Goal: Obtain resource: Download file/media

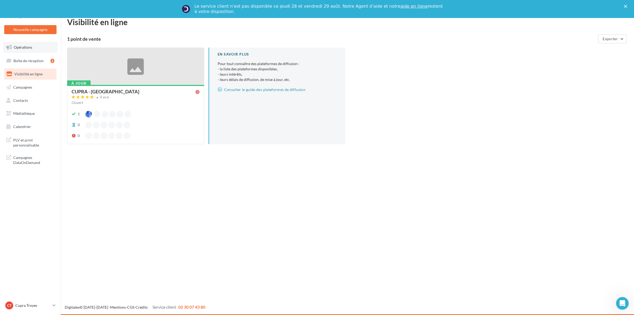
click at [32, 48] on link "Opérations" at bounding box center [30, 47] width 54 height 11
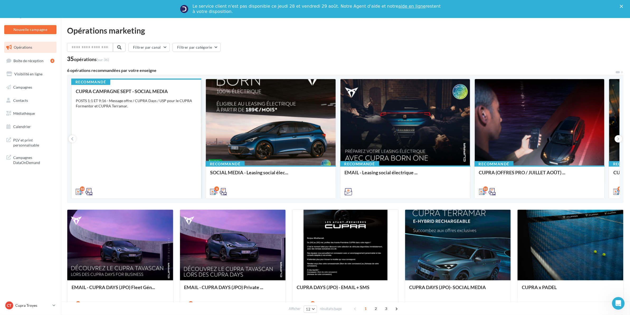
click at [160, 128] on div "CUPRA CAMPAGNE SEPT - SOCIAL MEDIA POSTS 1:1 ET 9:16 - Message offre / CUPRA Da…" at bounding box center [136, 140] width 121 height 105
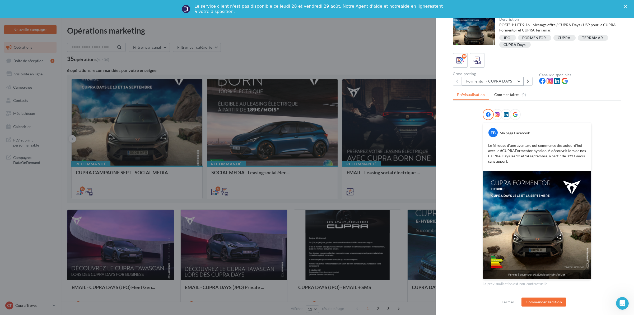
click at [488, 79] on button "Formentor - CUPRA DAYS" at bounding box center [493, 81] width 62 height 9
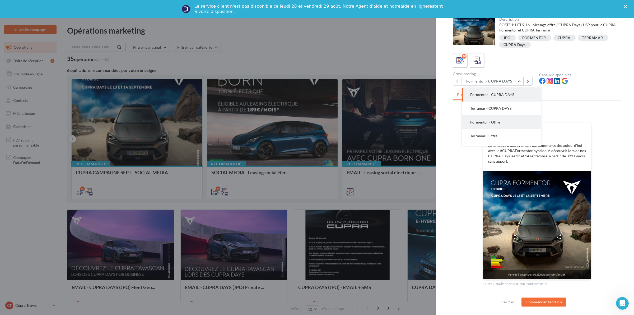
click at [493, 120] on span "Formentor - Offre" at bounding box center [485, 122] width 30 height 4
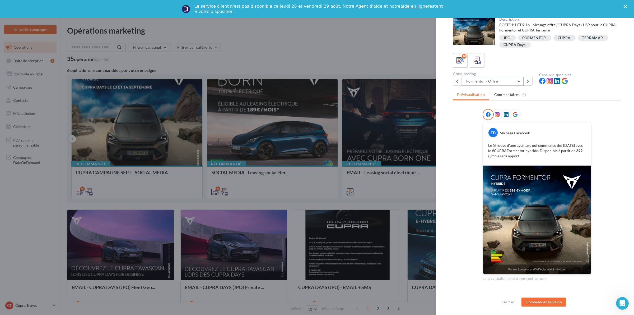
click at [496, 82] on button "Formentor - Offre" at bounding box center [493, 81] width 62 height 9
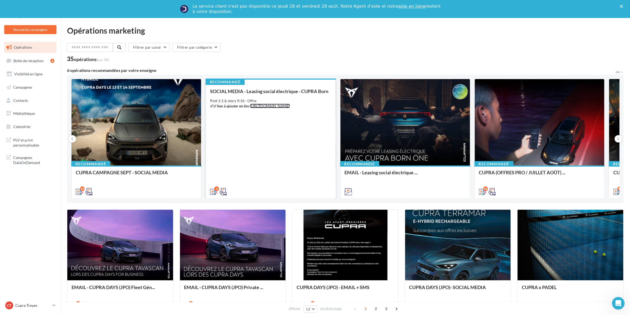
click at [270, 105] on link "[URL][DOMAIN_NAME]" at bounding box center [270, 106] width 40 height 4
click at [236, 170] on div "SOCIAL MEDIA - Leasing social électrique - CUPRA Born Post 1:1 & story 9:16 - O…" at bounding box center [270, 140] width 121 height 105
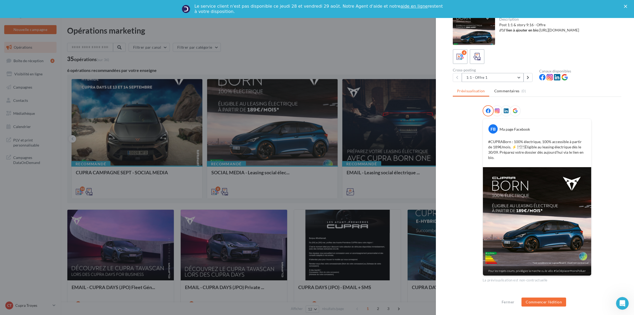
click at [482, 81] on button "1:1 - Offre 1" at bounding box center [493, 77] width 62 height 9
click at [479, 103] on span "1:1 - Offre 2" at bounding box center [480, 104] width 20 height 4
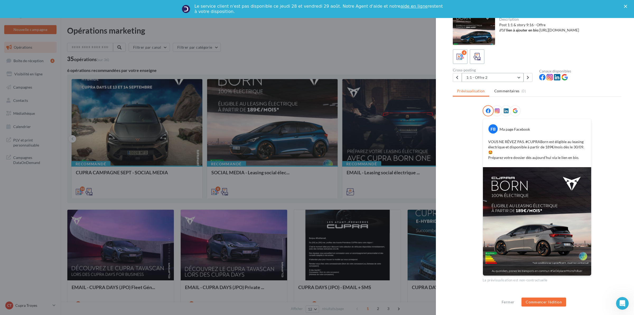
click at [479, 77] on button "1:1 - Offre 2" at bounding box center [493, 77] width 62 height 9
click at [481, 119] on span "1:1 - Offre 3" at bounding box center [480, 118] width 20 height 4
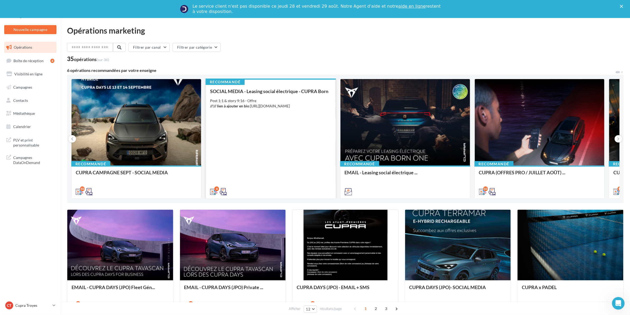
click at [254, 112] on div "SOCIAL MEDIA - Leasing social électrique - CUPRA Born Post 1:1 & story 9:16 - O…" at bounding box center [270, 140] width 121 height 105
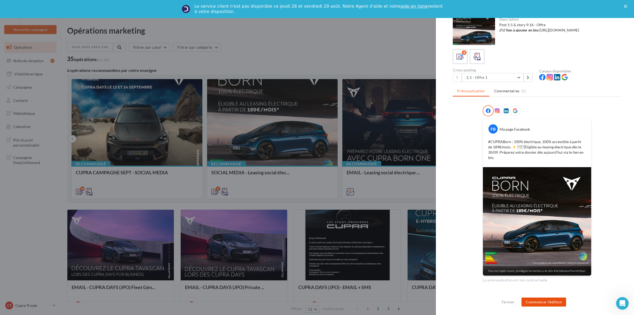
click at [536, 303] on button "Commencer l'édition" at bounding box center [543, 301] width 45 height 9
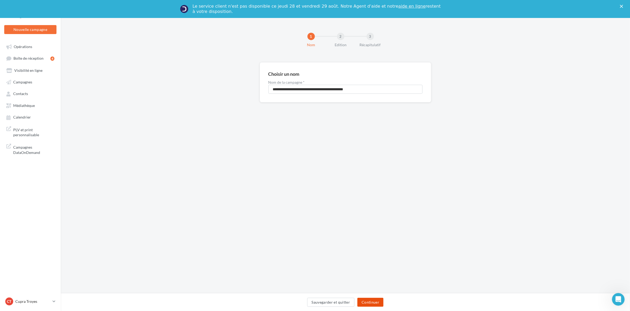
click at [372, 302] on button "Continuer" at bounding box center [371, 302] width 26 height 9
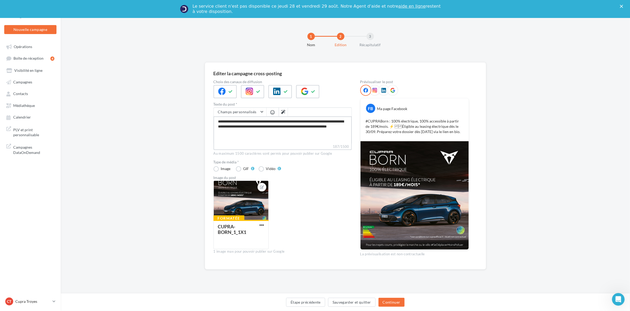
click at [286, 137] on textarea "**********" at bounding box center [283, 129] width 138 height 27
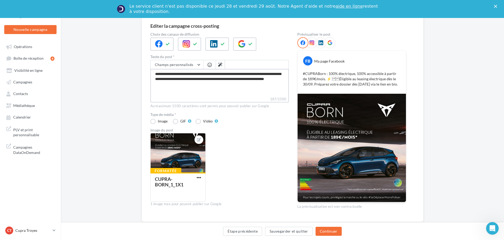
scroll to position [61, 0]
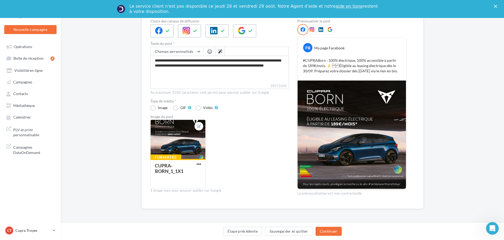
click at [332, 65] on p "#CUPRABorn : 100% électrique, 100% accessible à partir de 189€/mois. ⚡️ Éligi…" at bounding box center [352, 66] width 98 height 16
drag, startPoint x: 331, startPoint y: 66, endPoint x: 401, endPoint y: 66, distance: 69.7
click at [401, 66] on div "#CUPRABorn : 100% électrique, 100% accessible à partir de 189€/mois. ⚡️ Éligi…" at bounding box center [352, 66] width 106 height 18
copy p "Éligible au leasing électrique dès le 30/09."
click at [363, 121] on img at bounding box center [351, 135] width 108 height 108
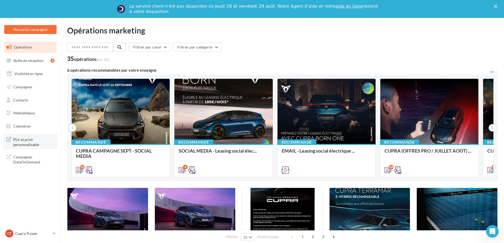
drag, startPoint x: 0, startPoint y: 0, endPoint x: 21, endPoint y: 142, distance: 143.6
click at [21, 142] on span "PLV et print personnalisable" at bounding box center [33, 141] width 41 height 11
click at [29, 45] on span "Opérations" at bounding box center [23, 47] width 18 height 4
click at [21, 87] on span "Campagnes" at bounding box center [22, 87] width 19 height 4
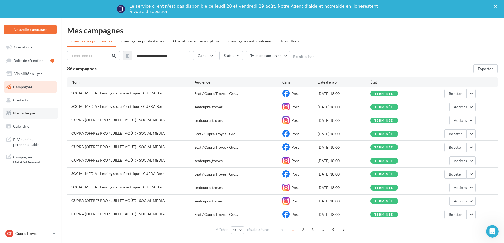
click at [21, 111] on span "Médiathèque" at bounding box center [24, 113] width 22 height 4
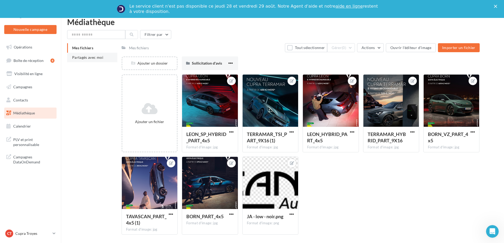
click at [91, 48] on span "Mes fichiers" at bounding box center [82, 48] width 21 height 4
click at [99, 34] on input "text" at bounding box center [96, 34] width 58 height 9
click at [153, 35] on button "Filtrer par" at bounding box center [155, 34] width 31 height 9
click at [109, 58] on button "Filtrer par type (7)" at bounding box center [119, 55] width 95 height 9
click at [92, 35] on input "text" at bounding box center [96, 34] width 58 height 9
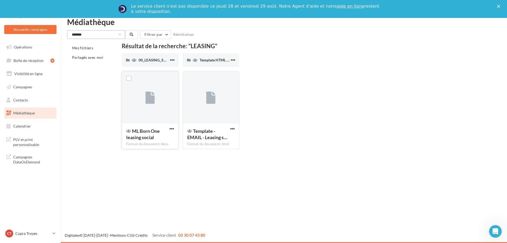
type input "*******"
click at [168, 128] on button "button" at bounding box center [171, 129] width 7 height 5
click at [156, 139] on button "Télécharger" at bounding box center [148, 140] width 53 height 14
click at [233, 128] on span "button" at bounding box center [232, 129] width 4 height 4
click at [235, 130] on span "button" at bounding box center [232, 129] width 4 height 4
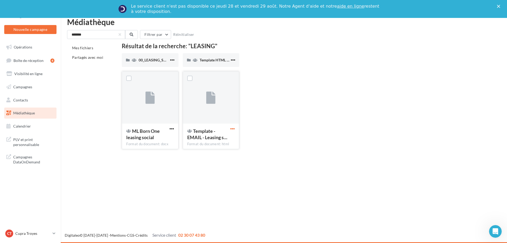
click at [233, 130] on span "button" at bounding box center [232, 129] width 4 height 4
click at [212, 142] on button "Télécharger" at bounding box center [209, 140] width 53 height 14
click at [27, 50] on link "Opérations" at bounding box center [30, 47] width 54 height 11
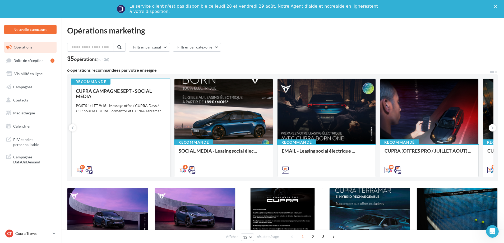
click at [144, 96] on div "CUPRA CAMPAGNE SEPT - SOCIAL MEDIA" at bounding box center [121, 93] width 90 height 11
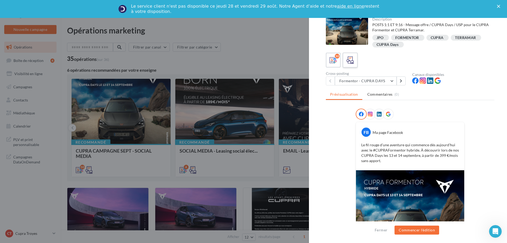
click at [349, 59] on icon at bounding box center [350, 61] width 8 height 8
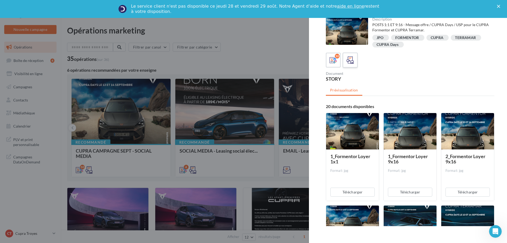
click at [353, 59] on icon at bounding box center [350, 61] width 8 height 8
click at [335, 60] on icon at bounding box center [334, 61] width 8 height 8
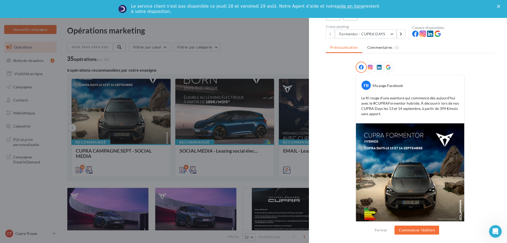
scroll to position [59, 0]
